Goal: Navigation & Orientation: Find specific page/section

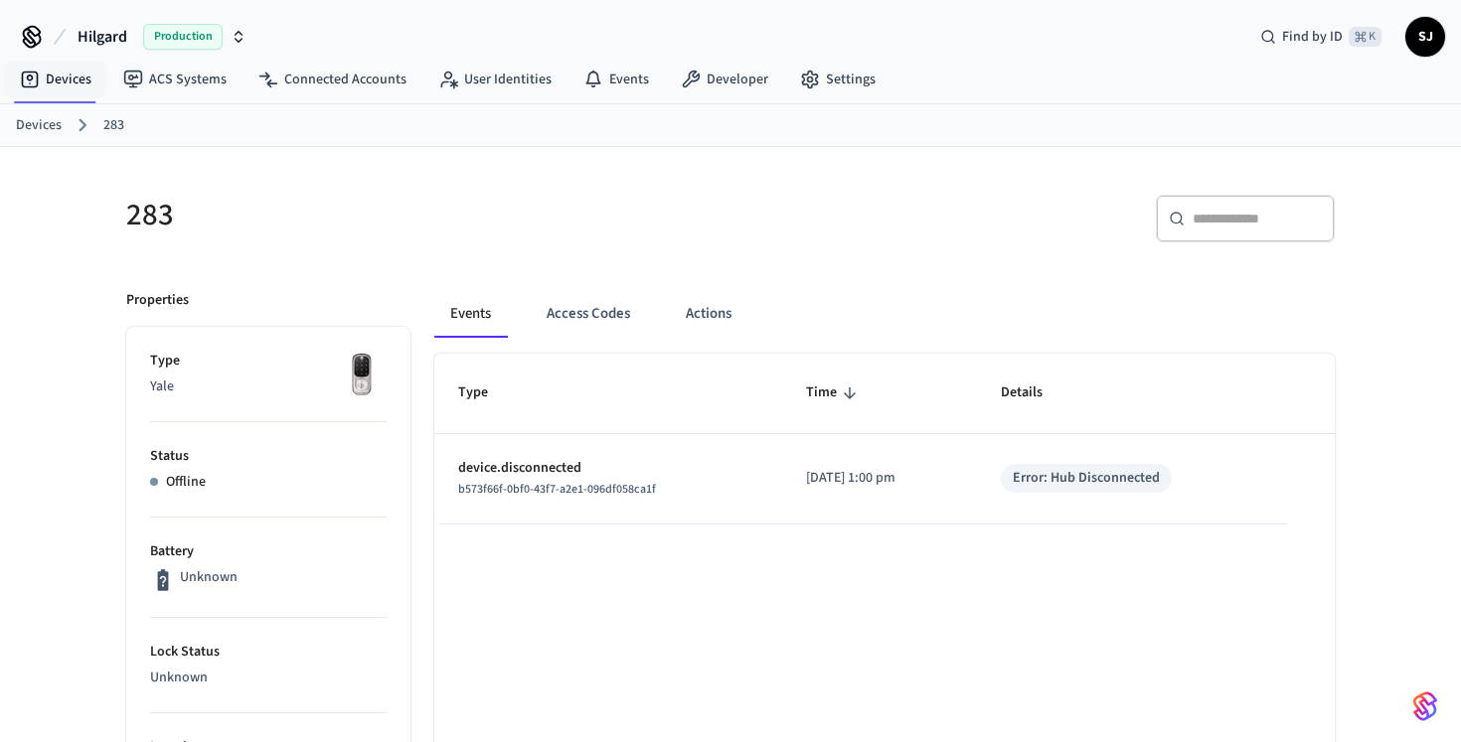
click at [60, 125] on link "Devices" at bounding box center [39, 125] width 46 height 21
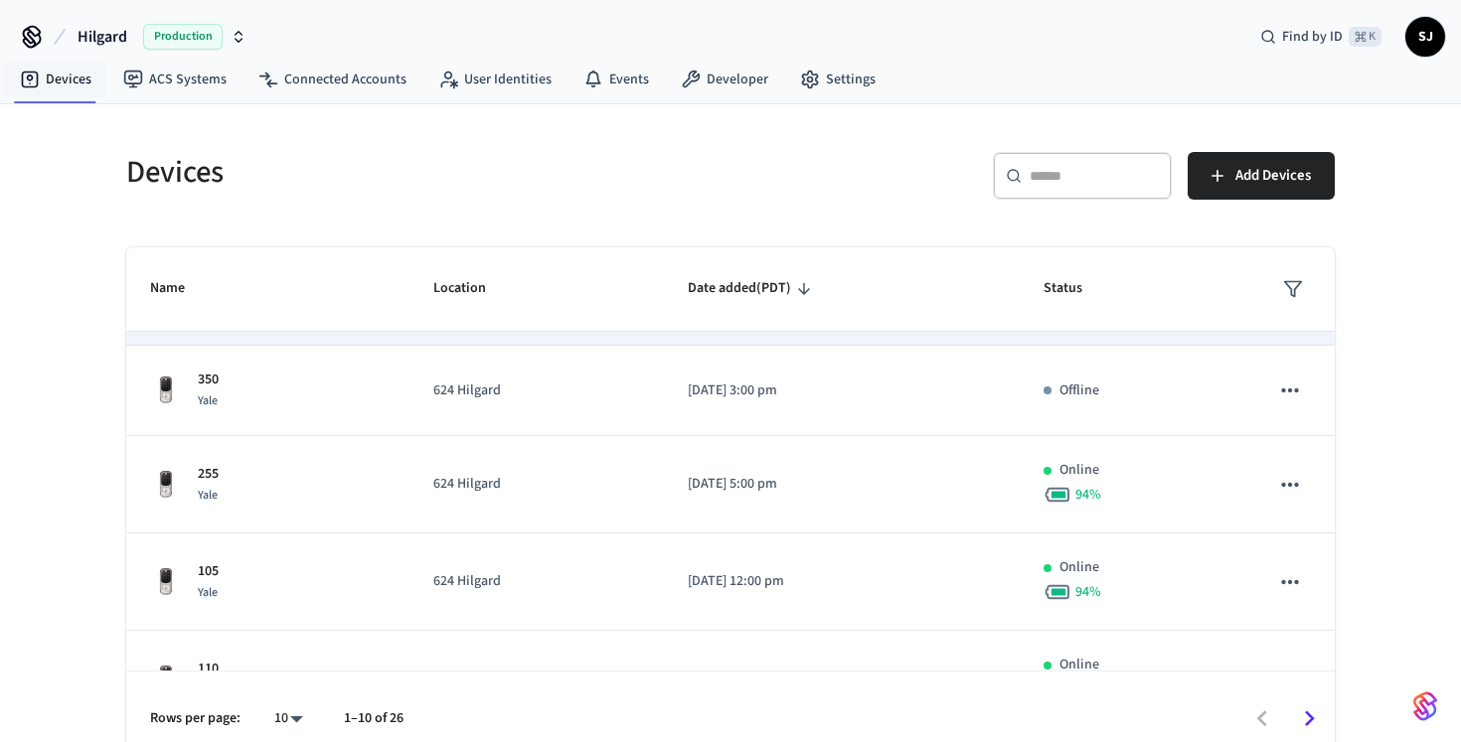
scroll to position [607, 0]
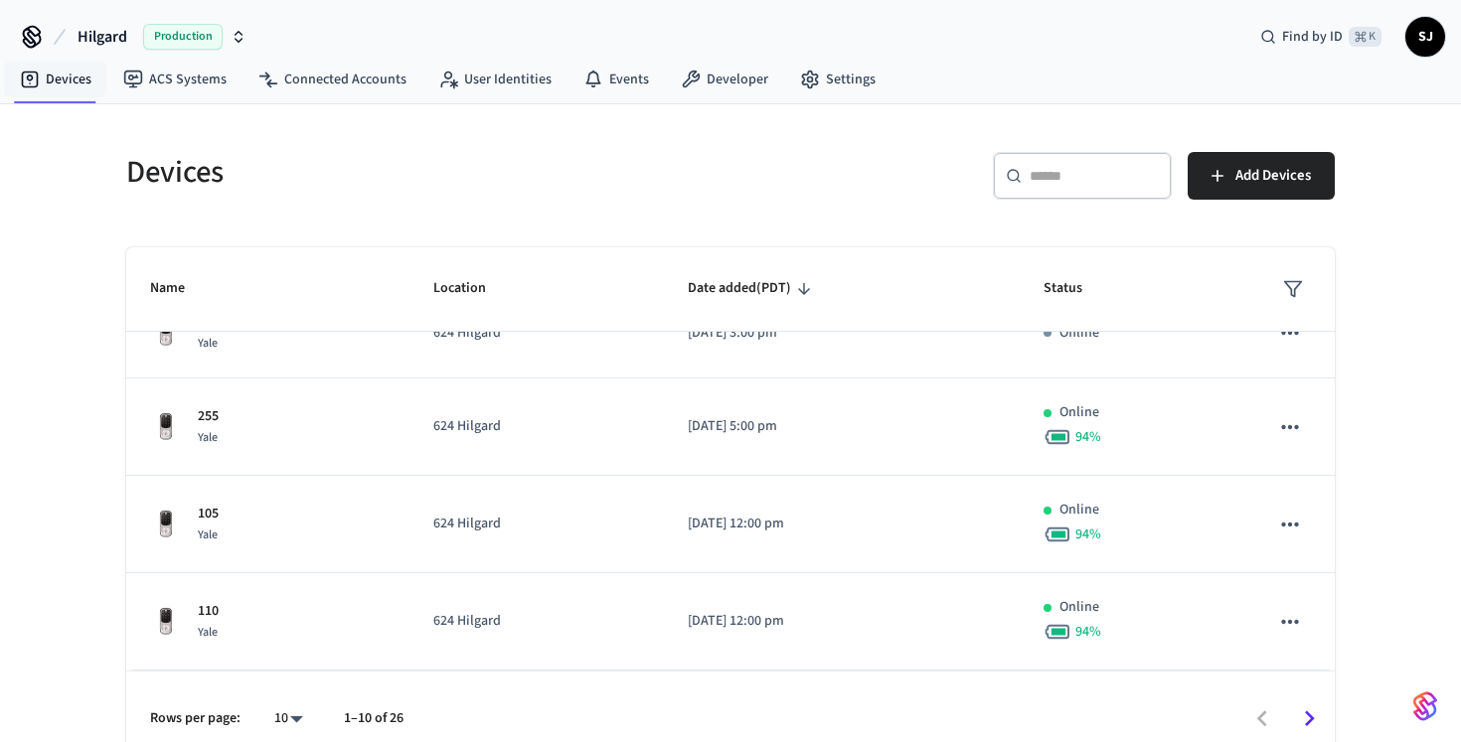
click at [1298, 720] on icon "Go to next page" at bounding box center [1309, 719] width 31 height 31
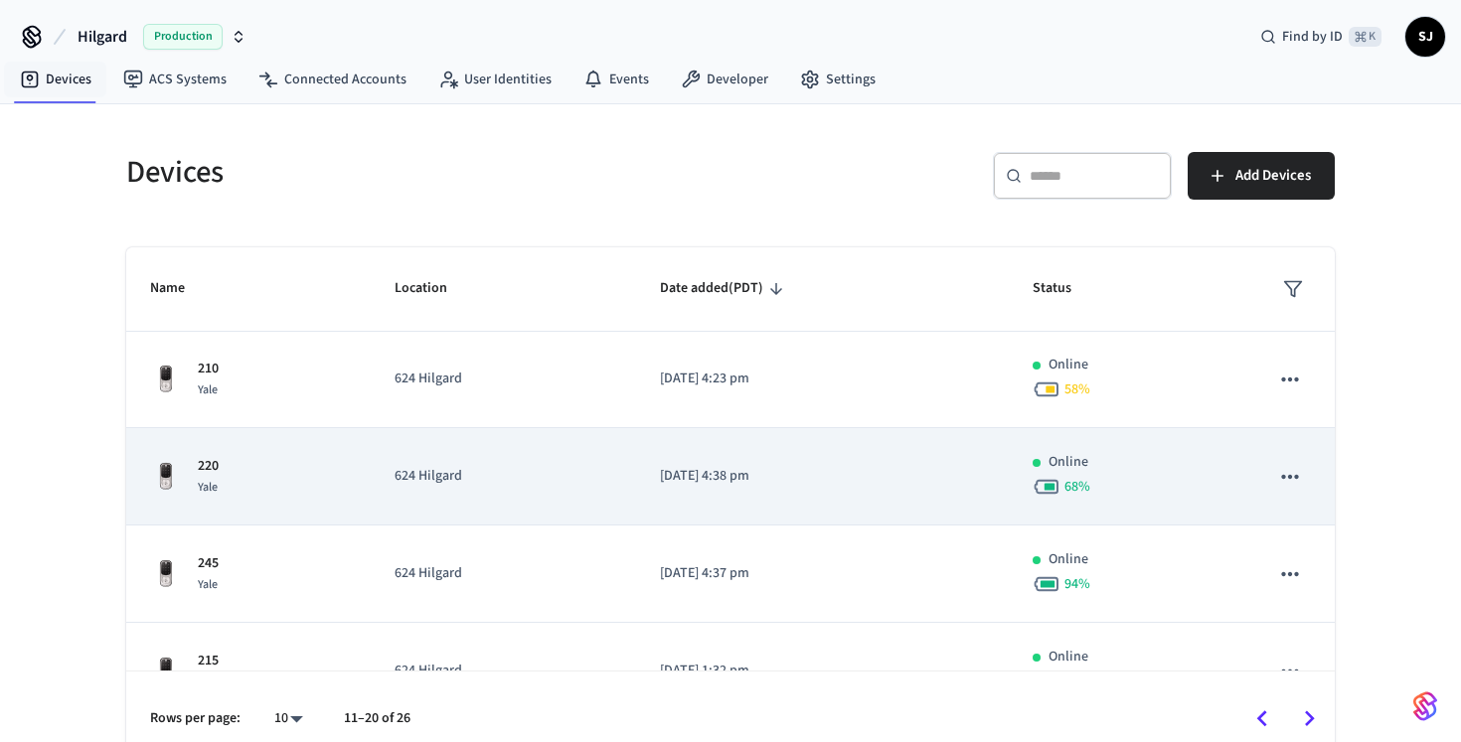
scroll to position [628, 0]
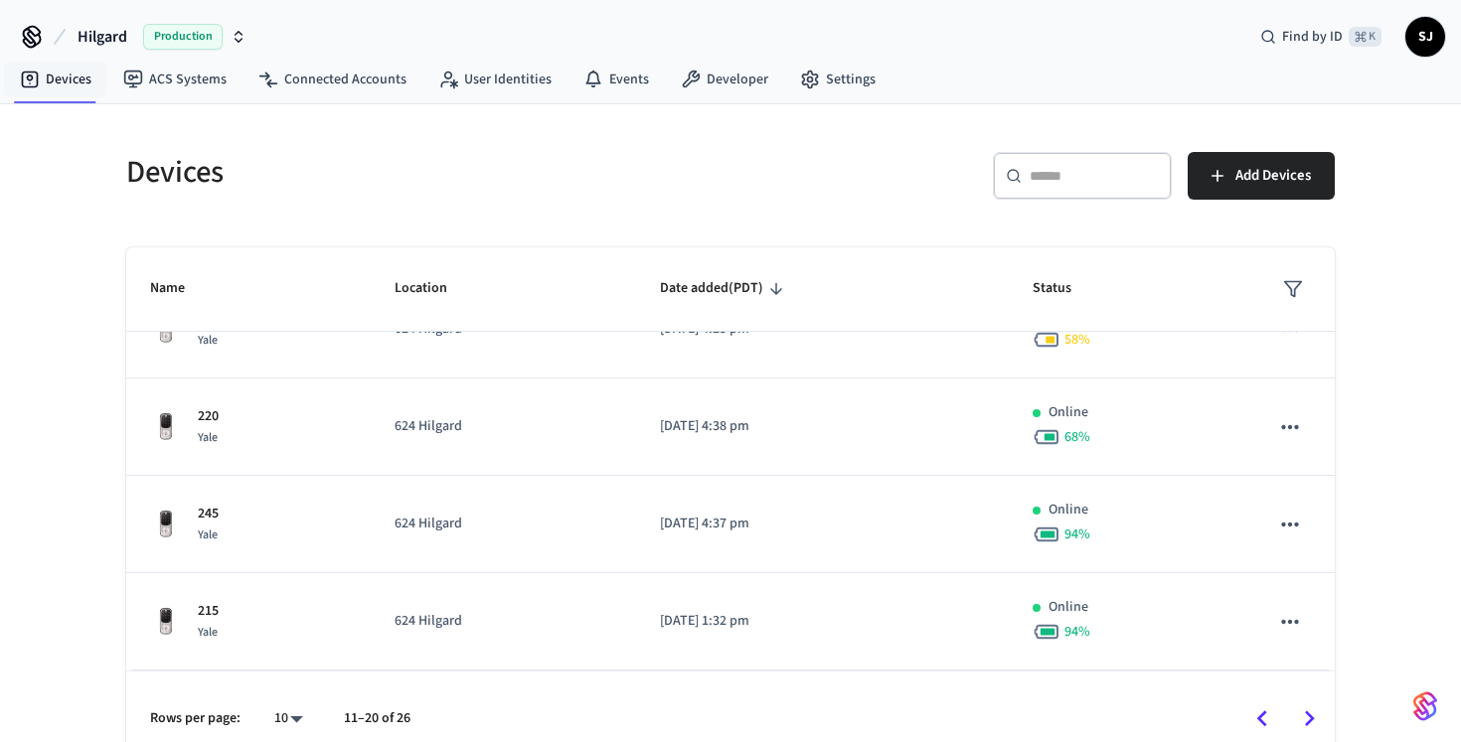
click at [1316, 724] on icon "Go to next page" at bounding box center [1309, 719] width 31 height 31
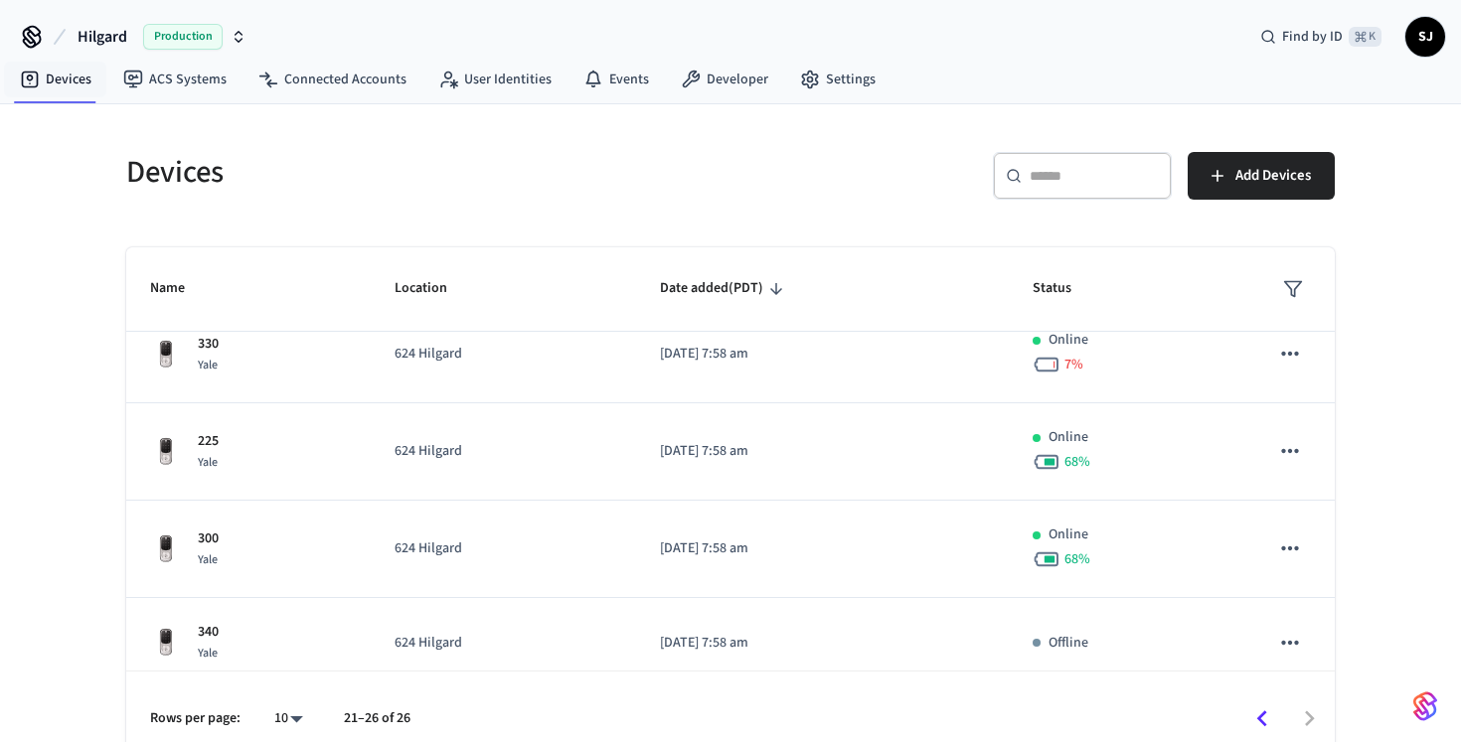
scroll to position [0, 0]
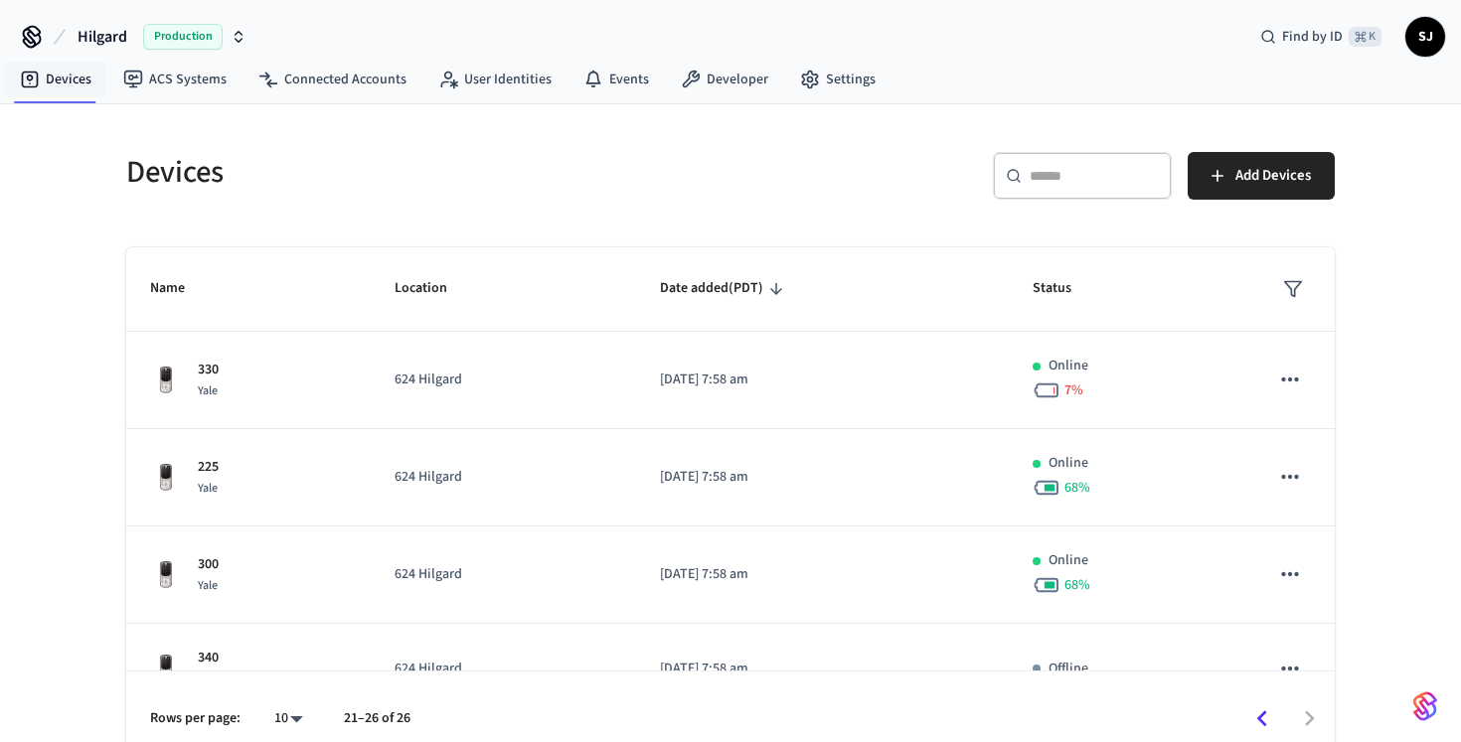
click at [1253, 717] on icon "Go to previous page" at bounding box center [1261, 719] width 31 height 31
click at [1261, 717] on icon "Go to previous page" at bounding box center [1262, 719] width 10 height 16
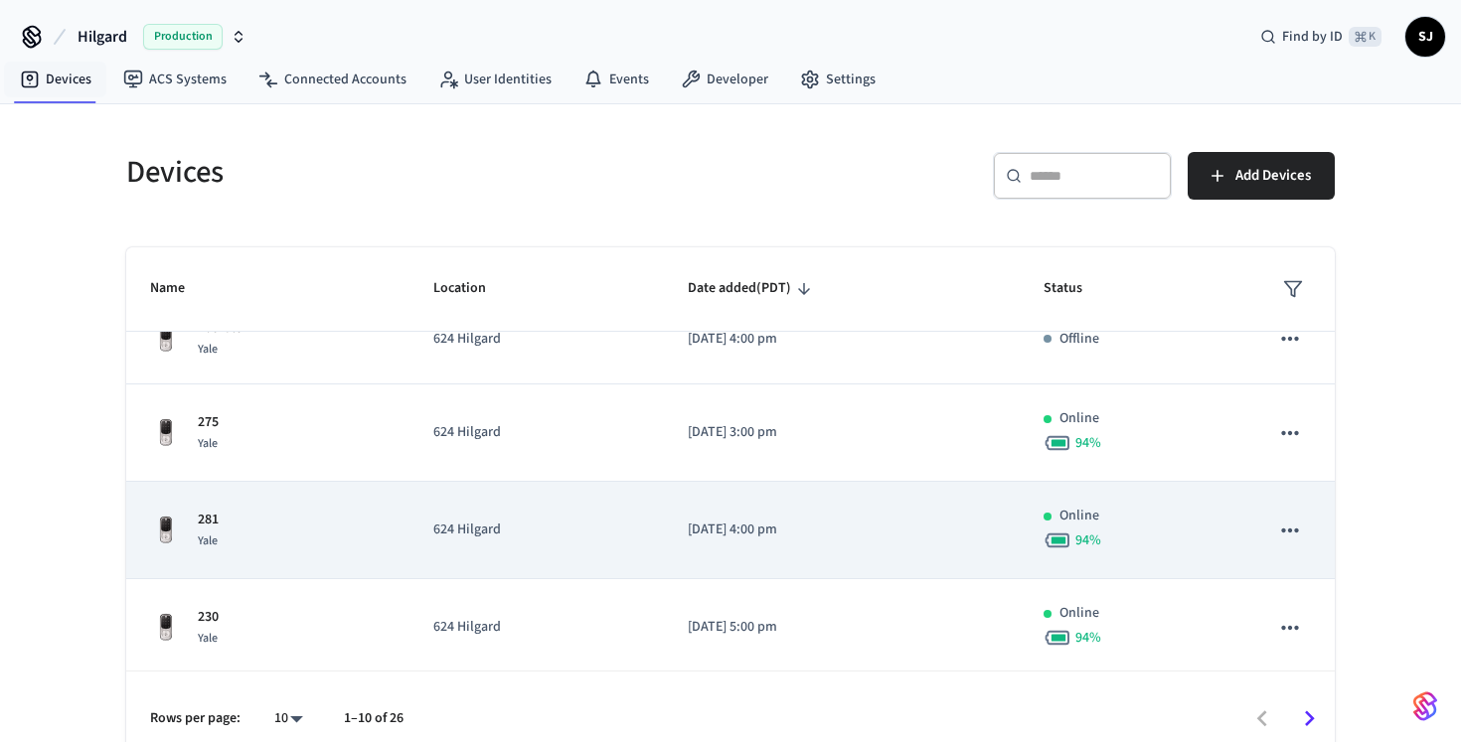
scroll to position [40, 0]
click at [1012, 547] on td "[DATE] 4:00 pm" at bounding box center [842, 528] width 356 height 97
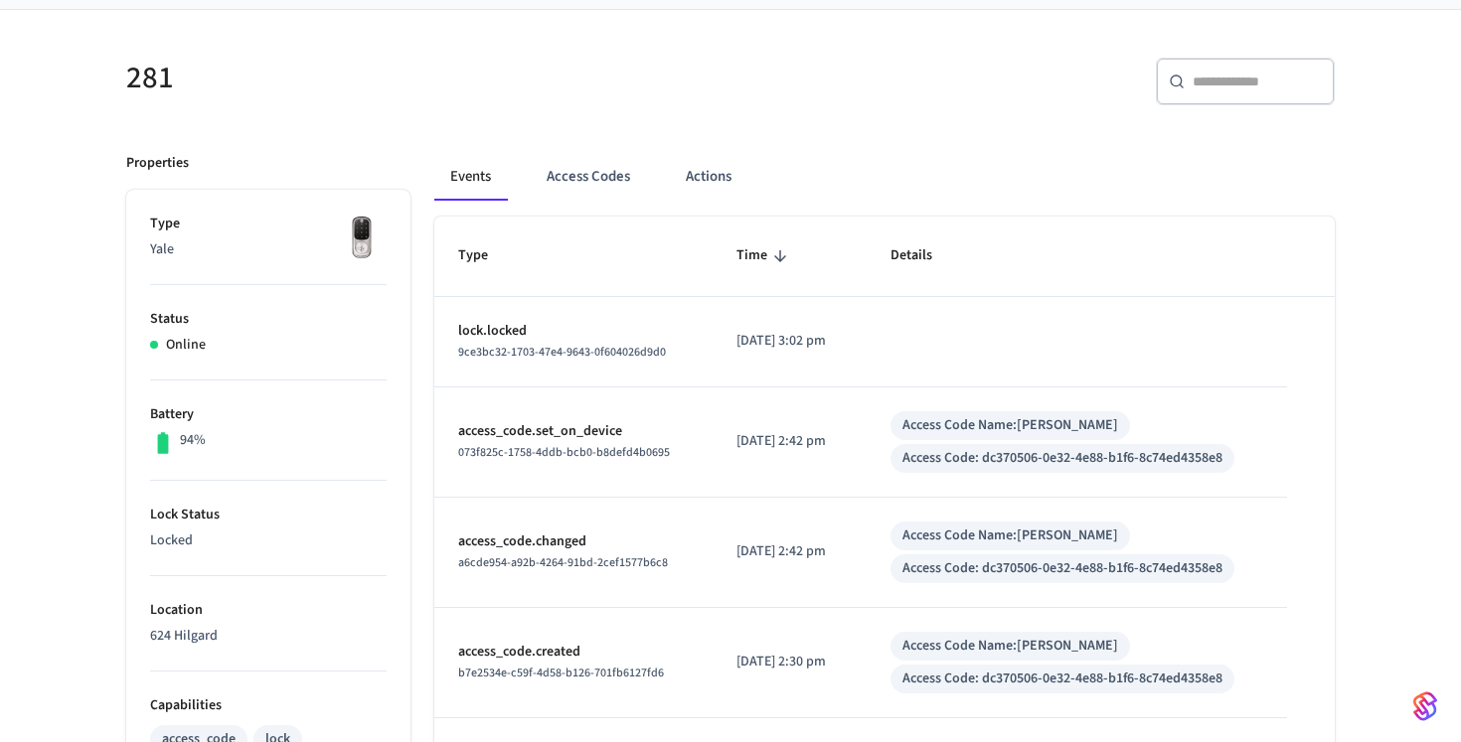
scroll to position [141, 0]
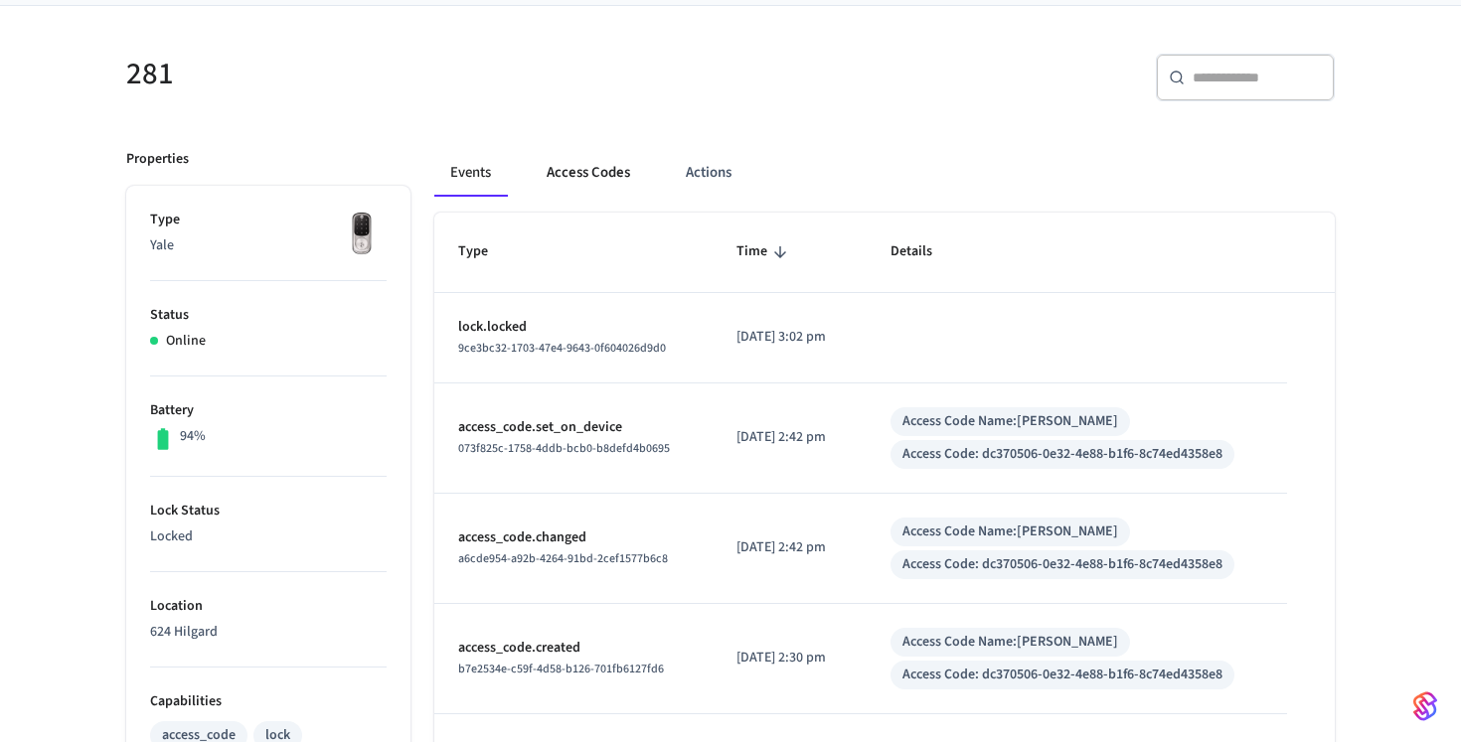
click at [582, 158] on button "Access Codes" at bounding box center [588, 173] width 115 height 48
